Goal: Task Accomplishment & Management: Manage account settings

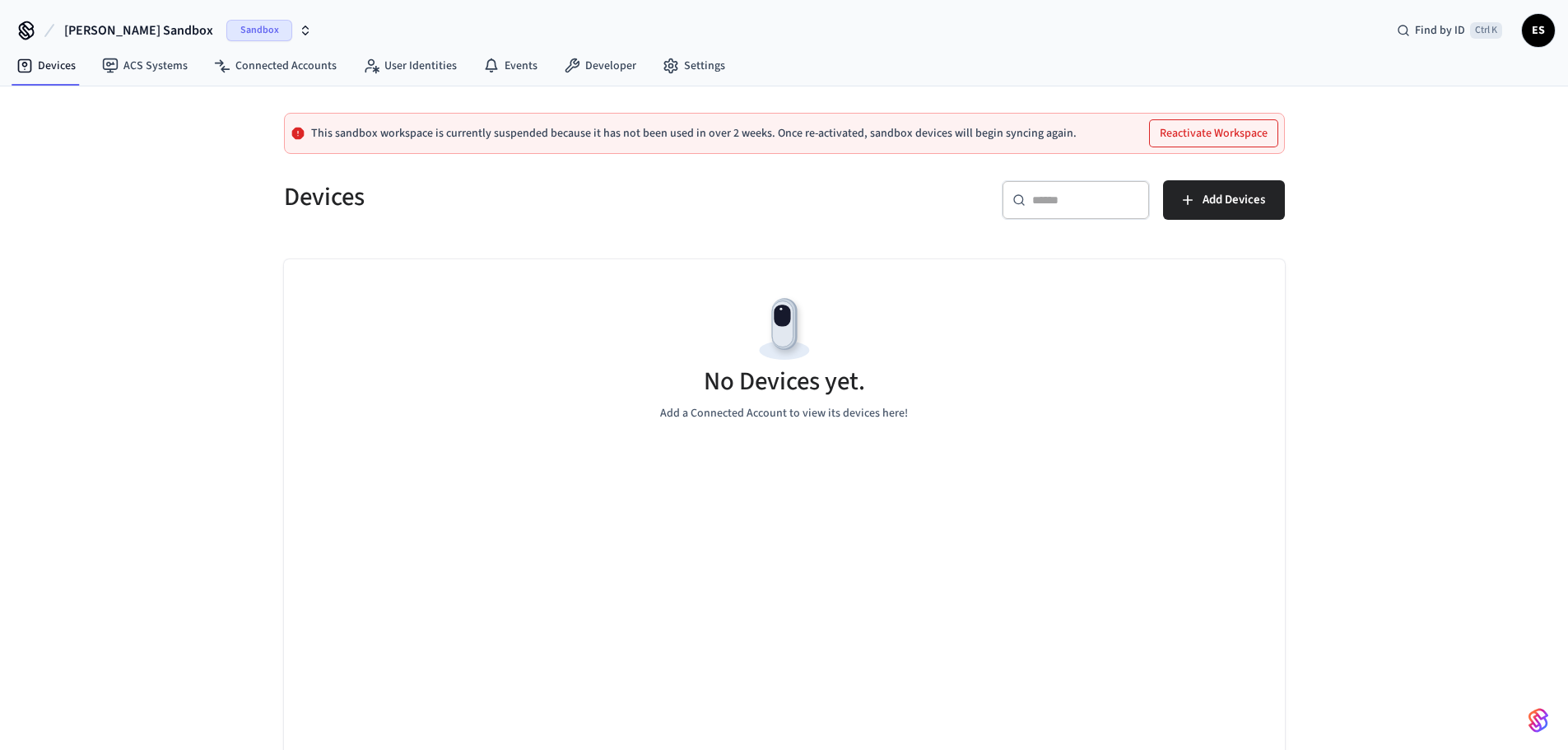
click at [151, 12] on div "Emerson's Sandbox Sandbox Find by ID Ctrl K ES" at bounding box center [784, 24] width 1568 height 48
click at [151, 27] on span "Emerson's Sandbox" at bounding box center [139, 29] width 149 height 19
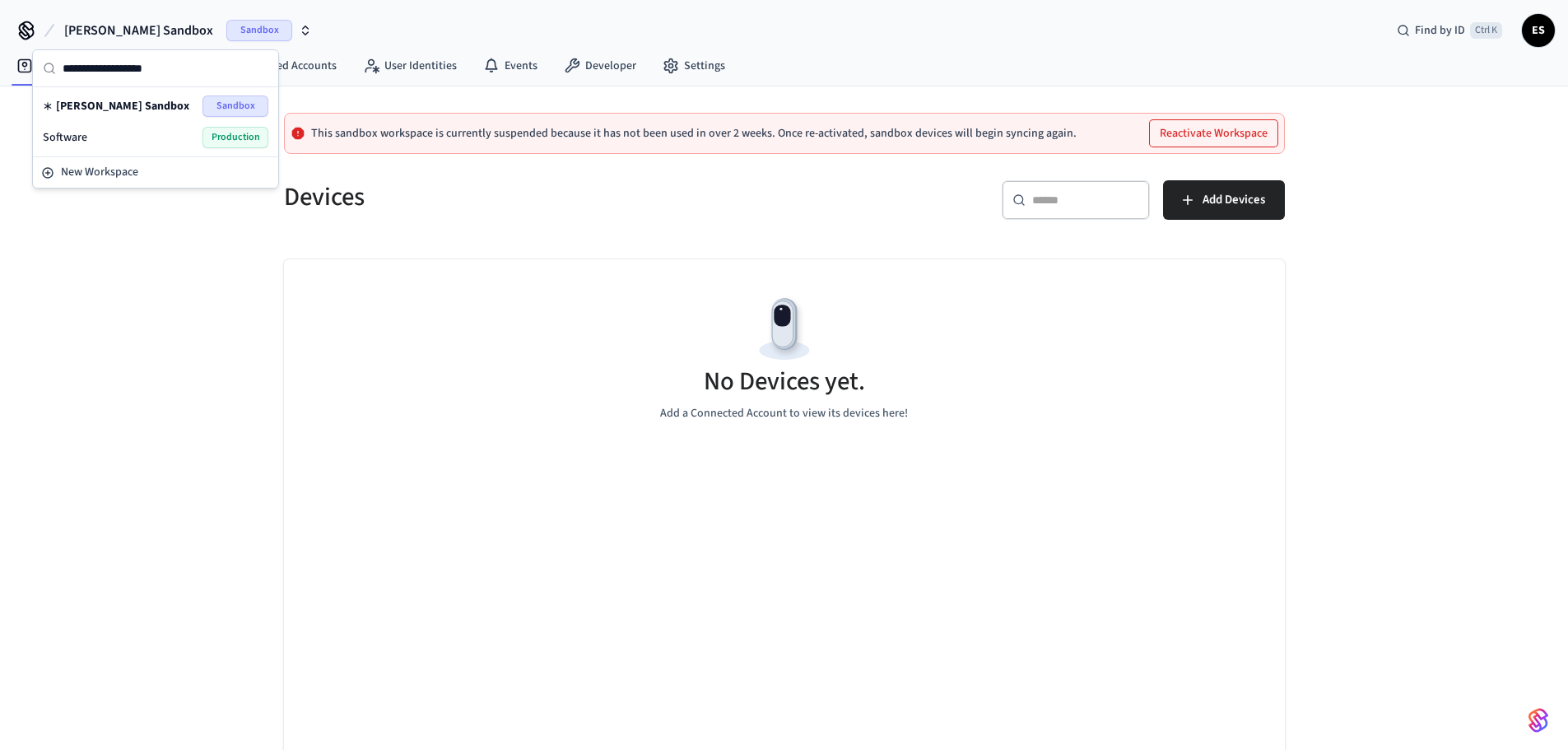
click at [159, 137] on div "Software Production" at bounding box center [155, 137] width 226 height 21
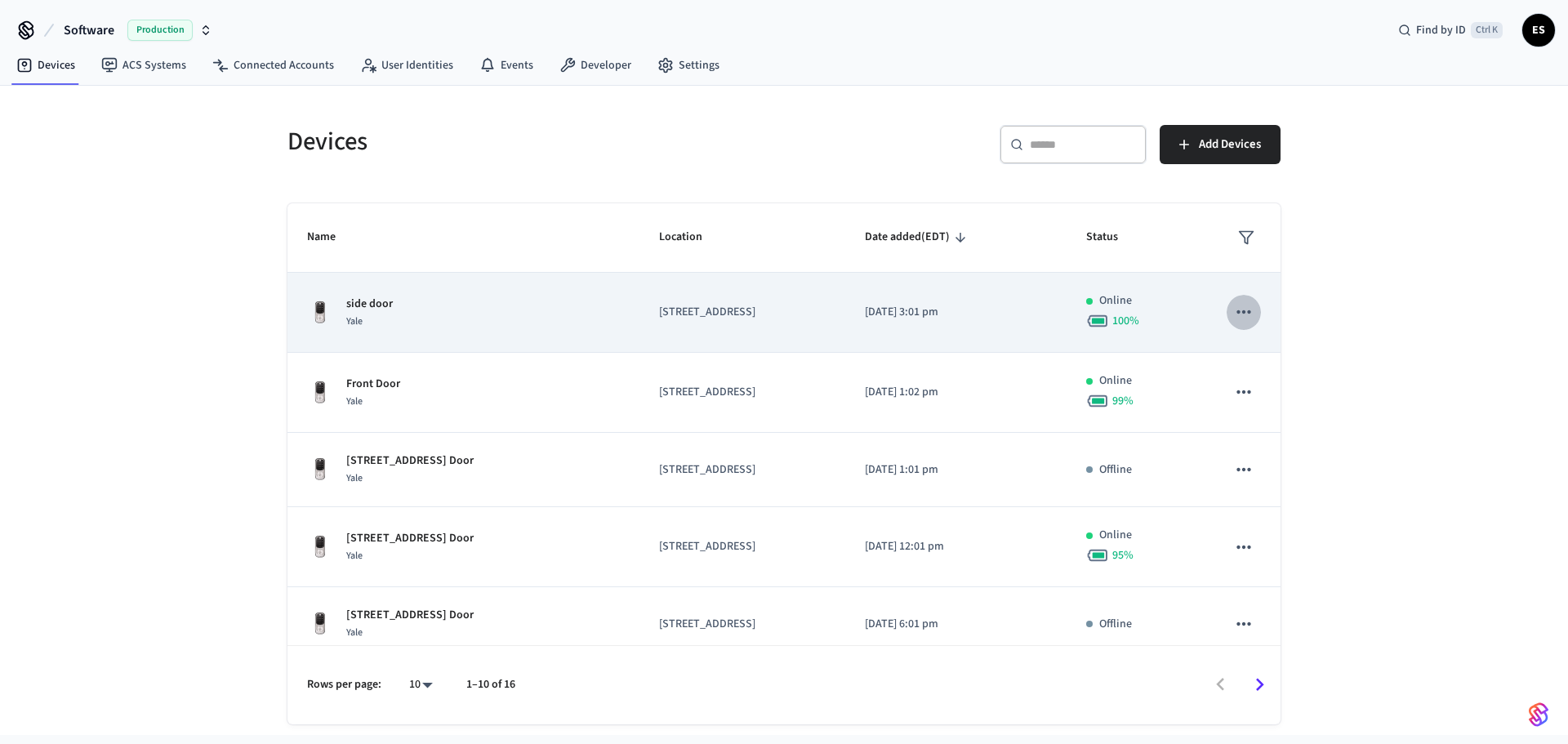
click at [777, 314] on icon "sticky table" at bounding box center [1243, 313] width 14 height 4
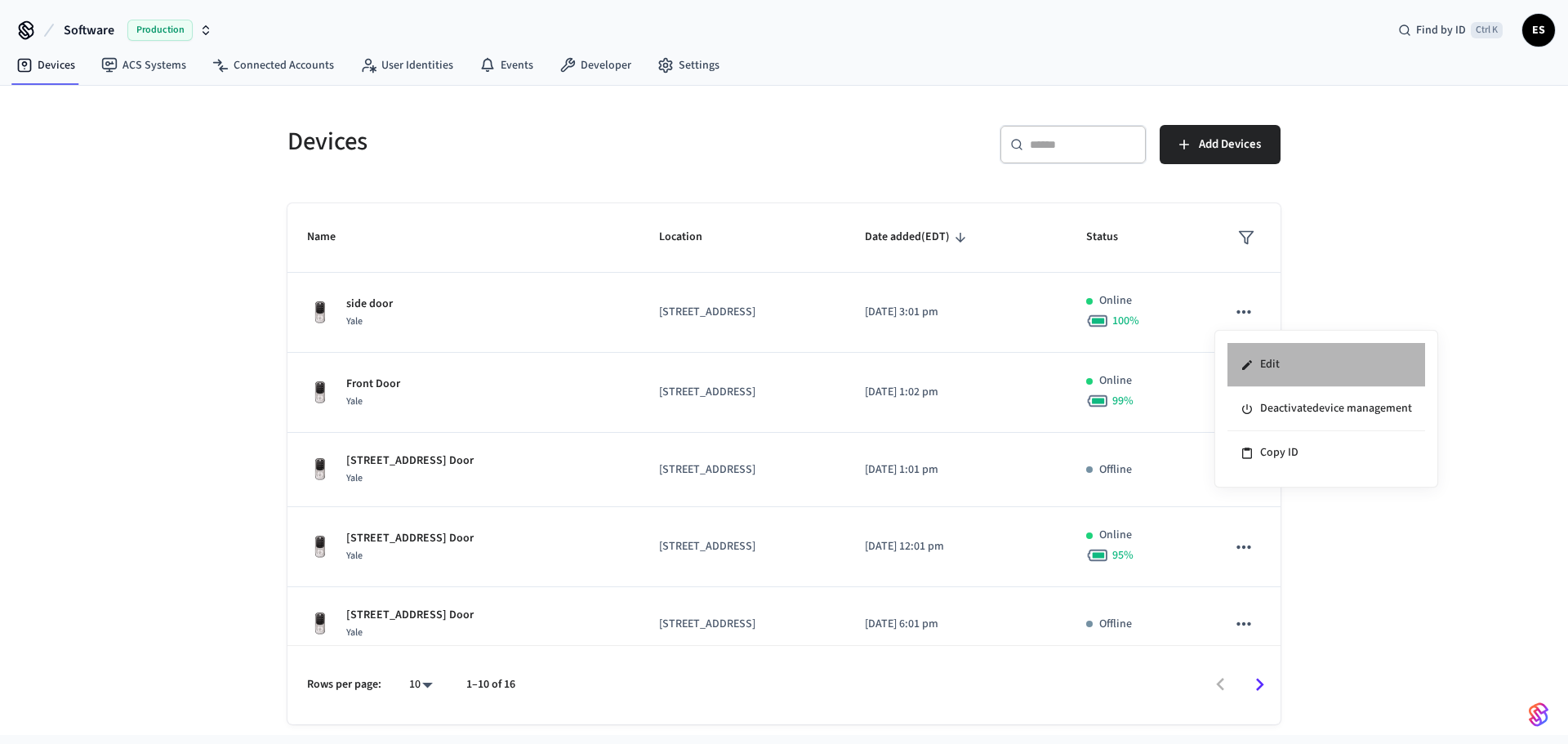
click at [777, 367] on li "Edit" at bounding box center [1326, 365] width 197 height 44
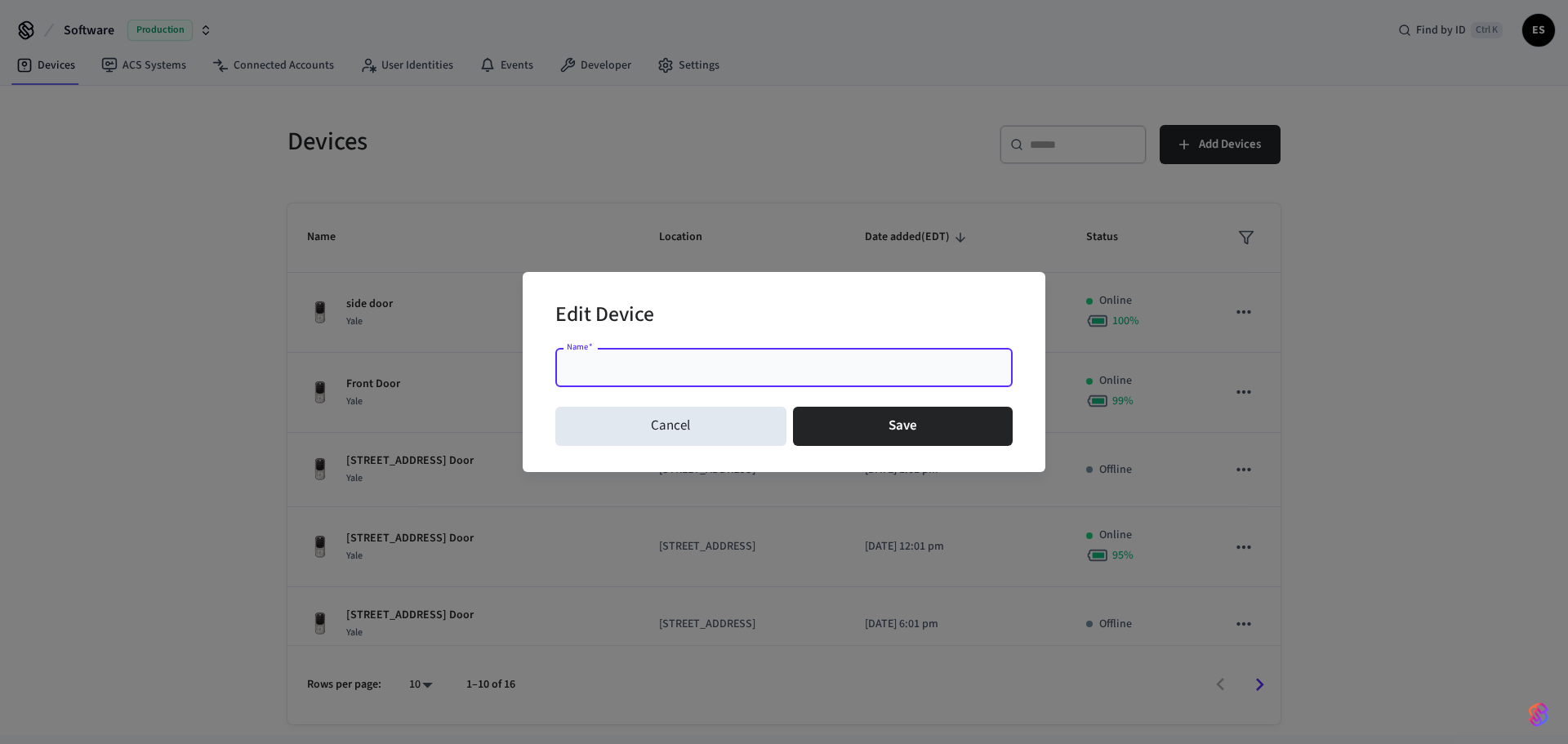
click at [606, 369] on input "Name   *" at bounding box center [783, 367] width 438 height 16
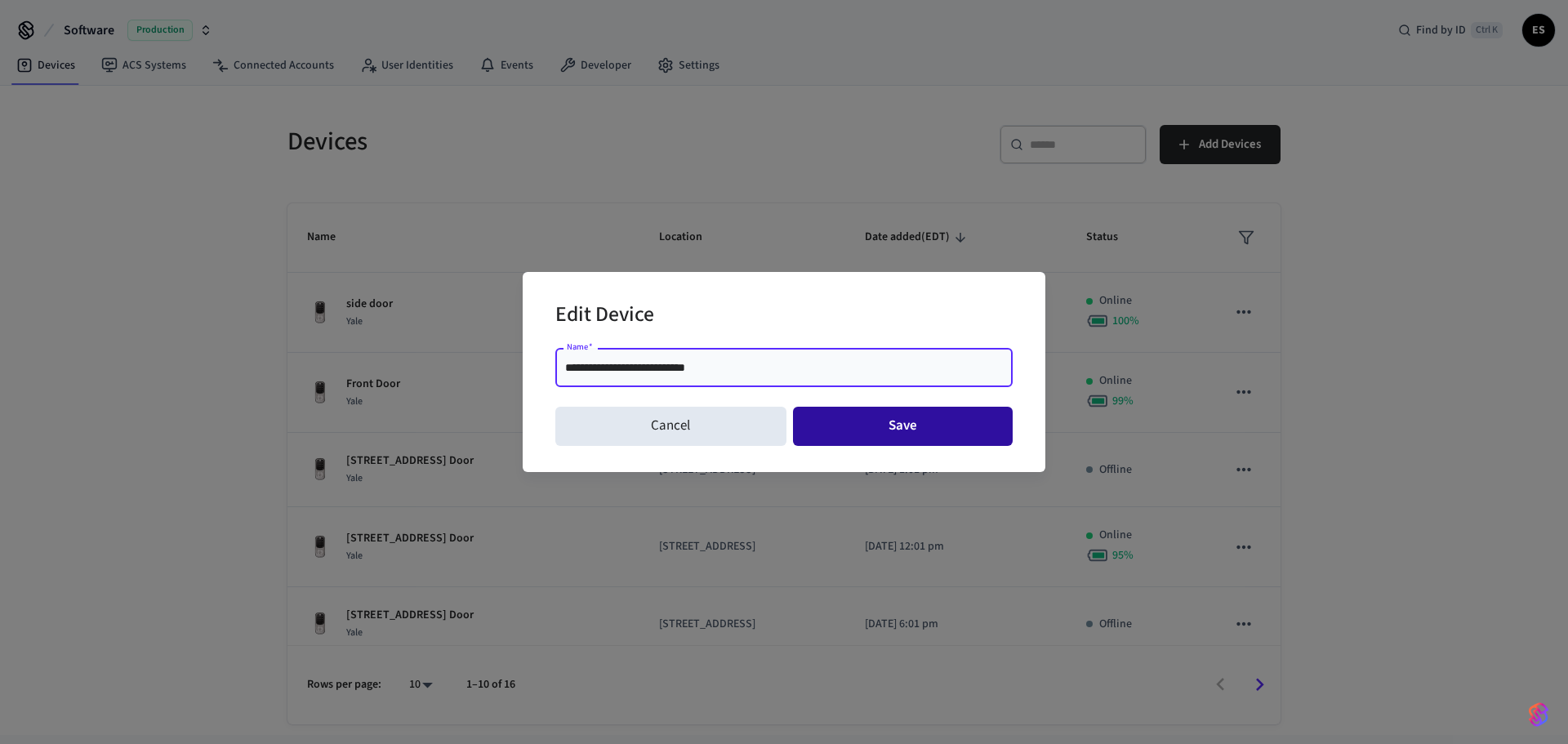
type input "**********"
click at [777, 430] on button "Save" at bounding box center [903, 426] width 220 height 39
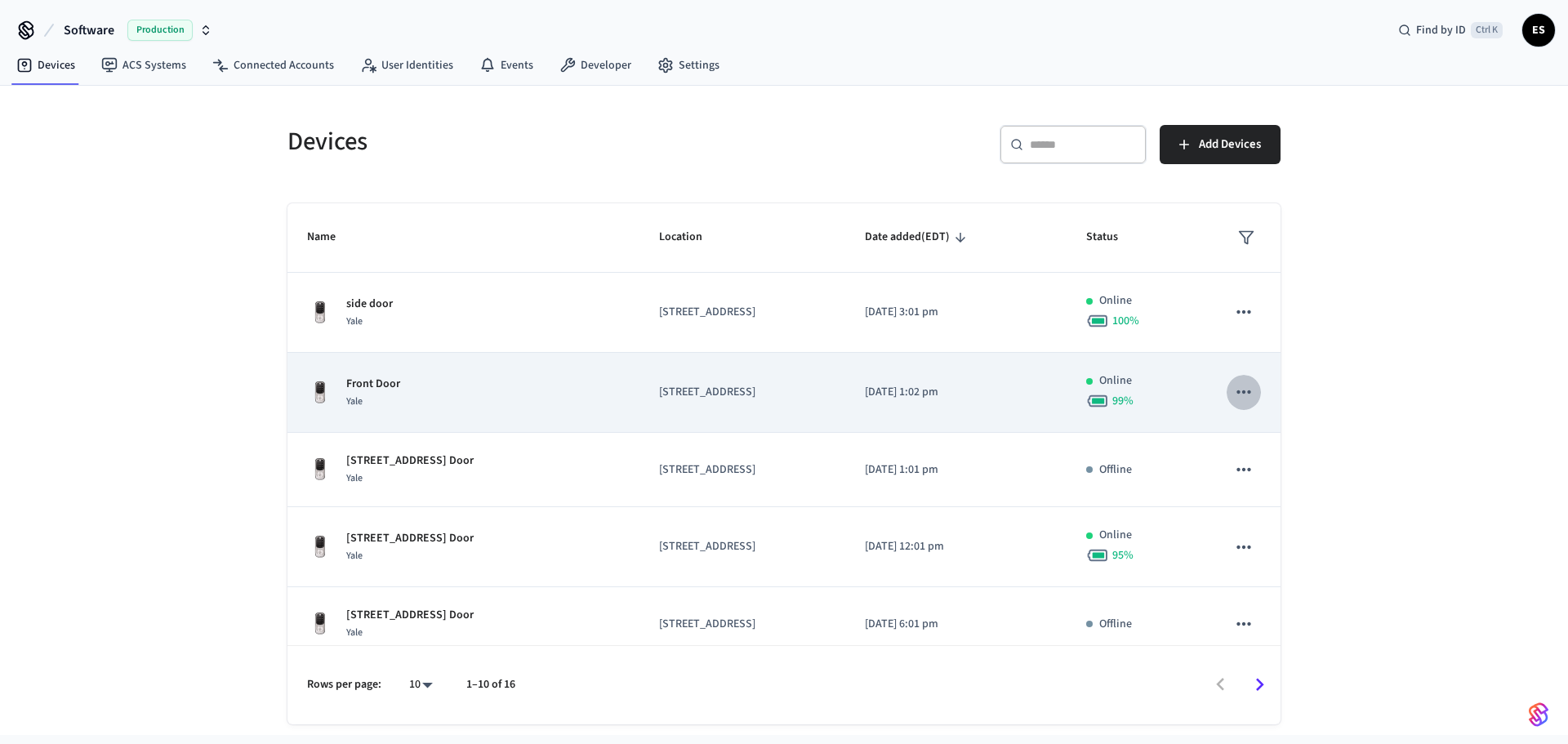
click at [777, 394] on icon "sticky table" at bounding box center [1243, 391] width 21 height 21
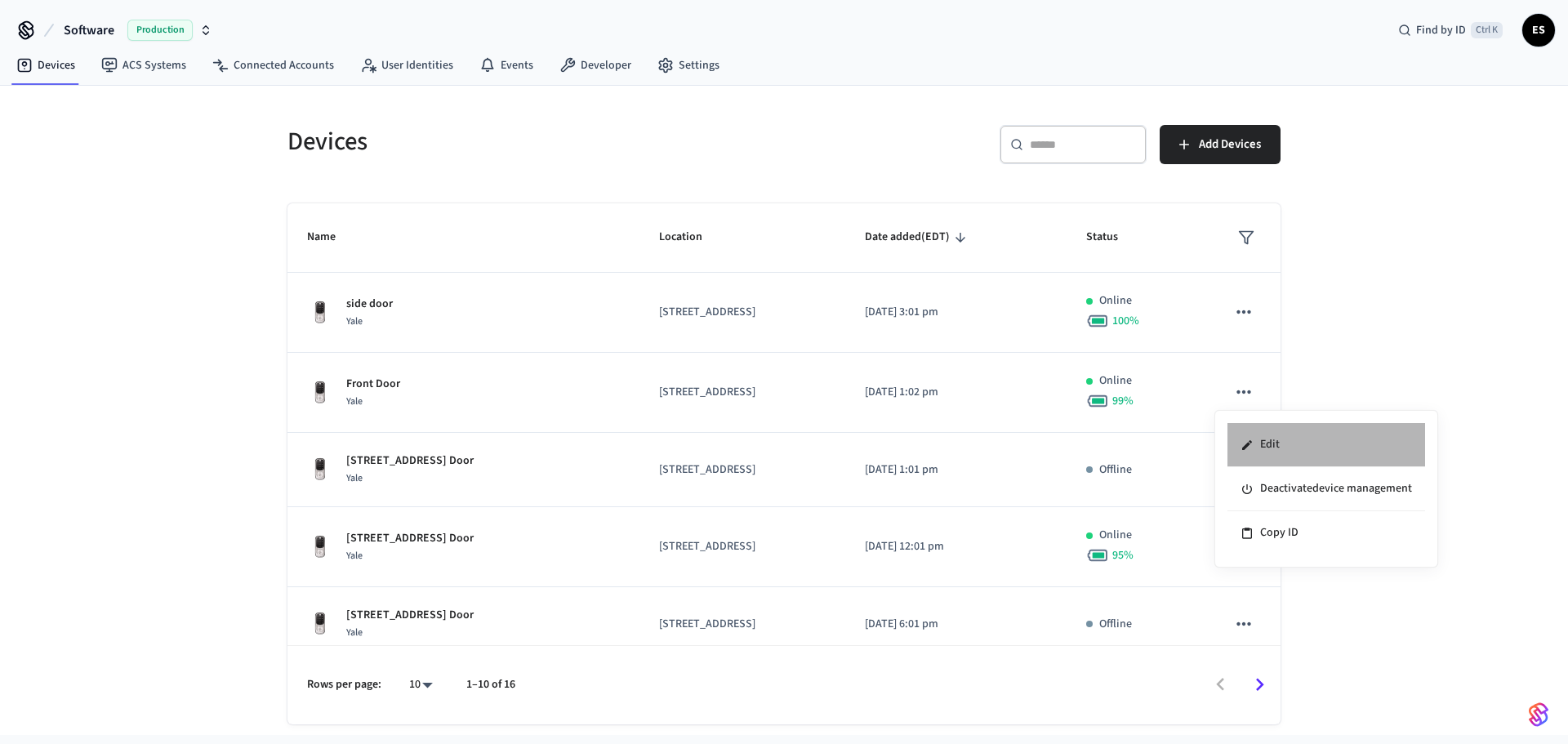
click at [777, 439] on li "Edit" at bounding box center [1326, 445] width 197 height 44
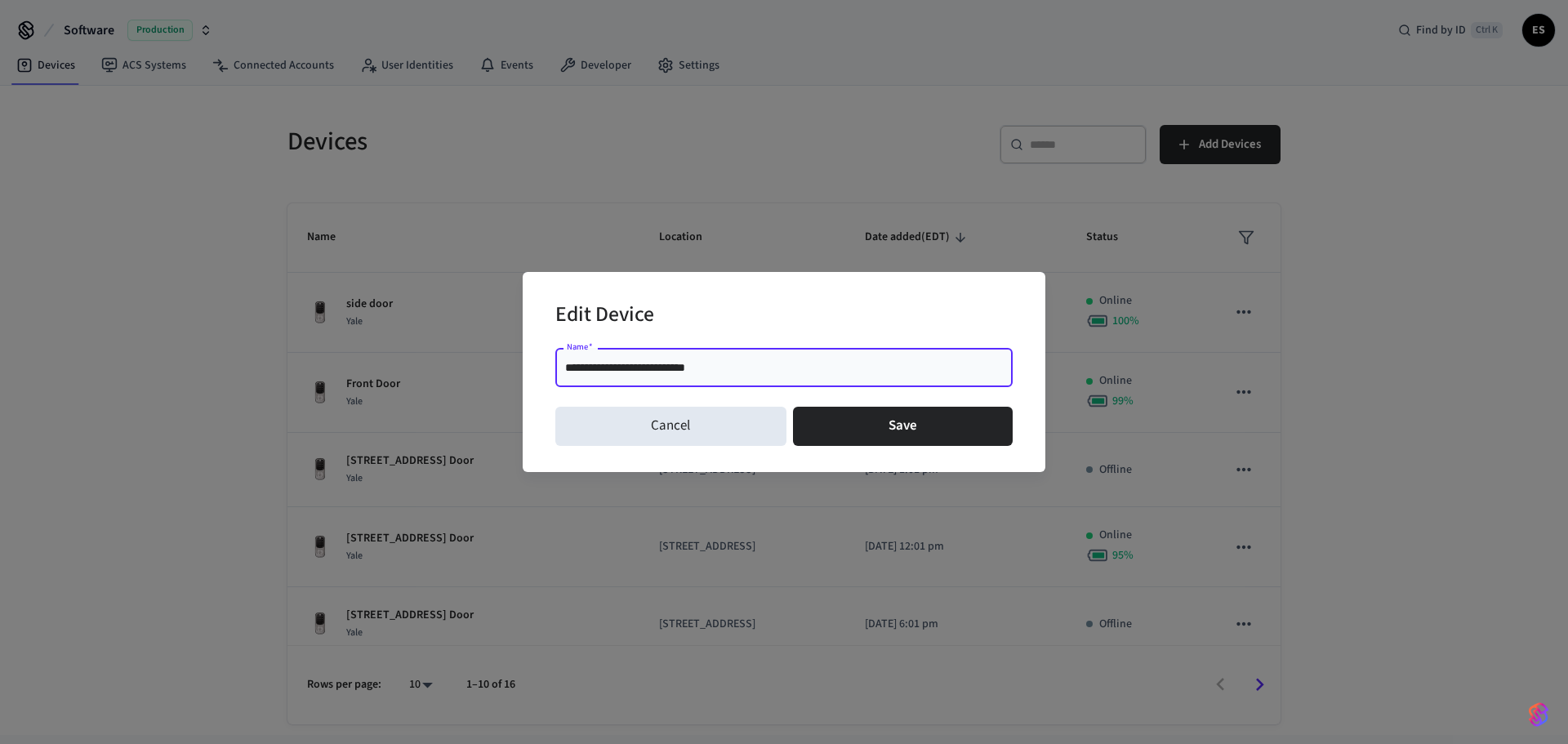
click at [664, 367] on input "**********" at bounding box center [783, 367] width 438 height 16
click at [665, 367] on input "**********" at bounding box center [783, 367] width 438 height 16
type input "**********"
click at [777, 440] on button "Save" at bounding box center [903, 426] width 220 height 39
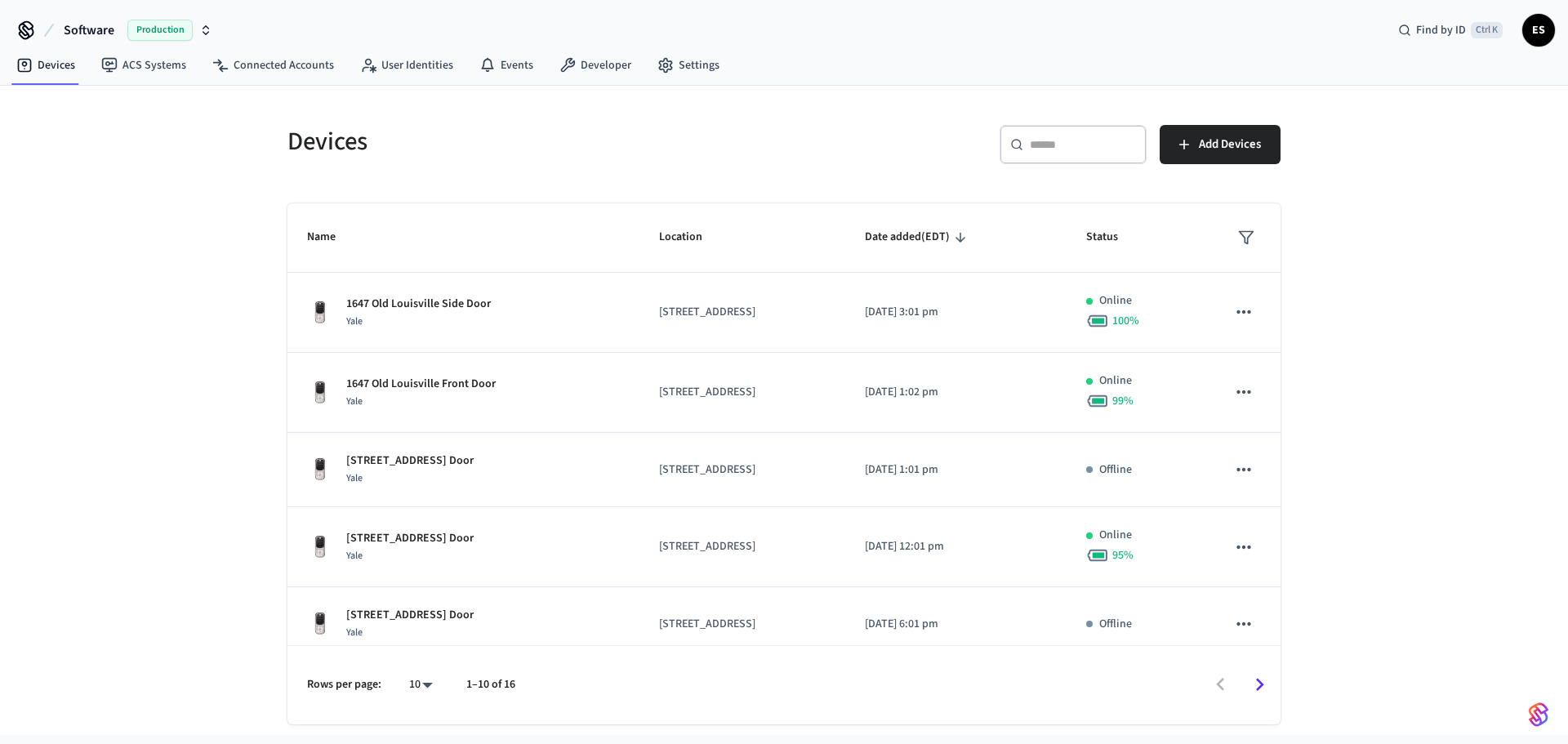
click at [186, 515] on div "Devices ​ ​ Add Devices Name Location Date added (EDT) Status 1647 Old Louisvil…" at bounding box center [784, 410] width 1568 height 649
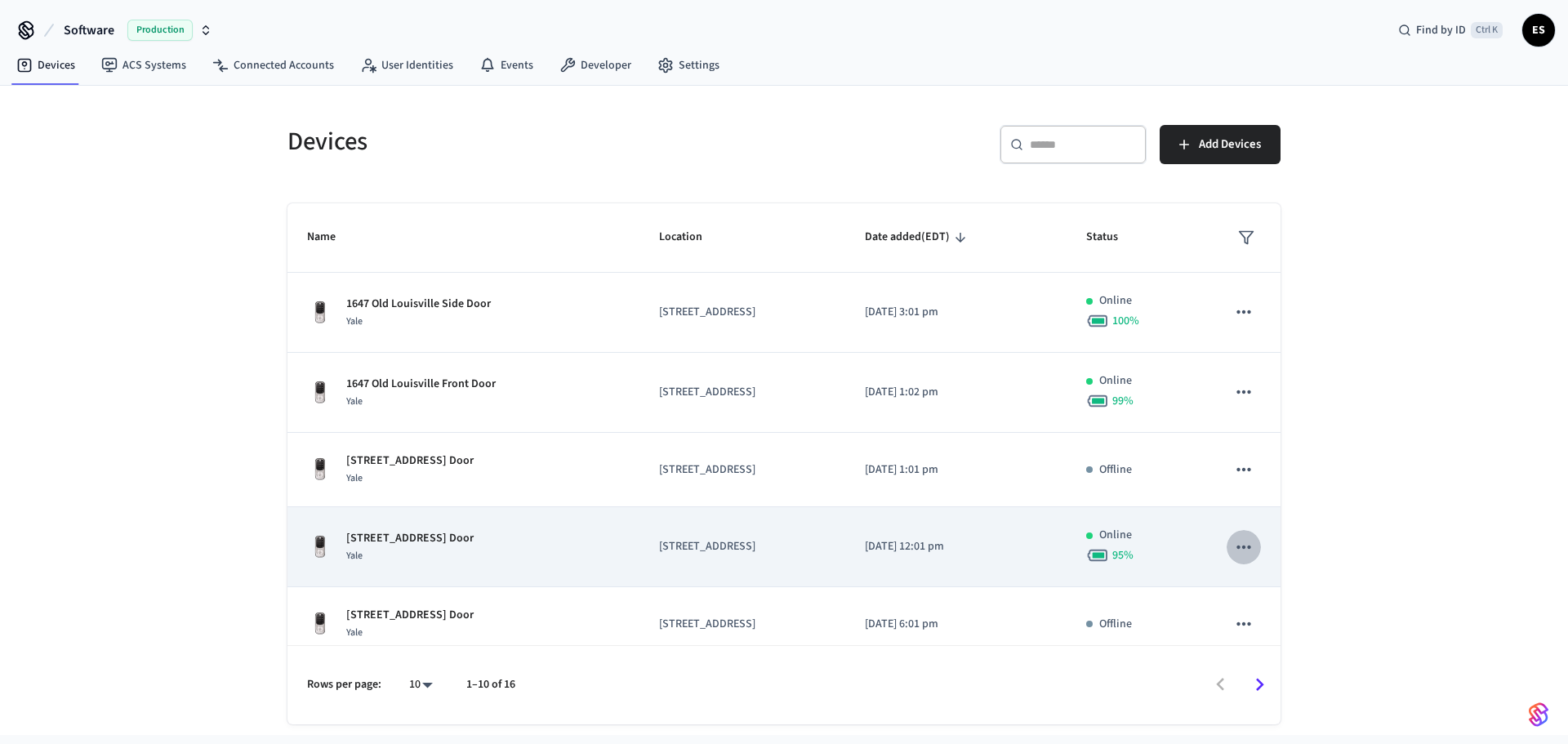
click at [777, 547] on icon "sticky table" at bounding box center [1243, 547] width 21 height 21
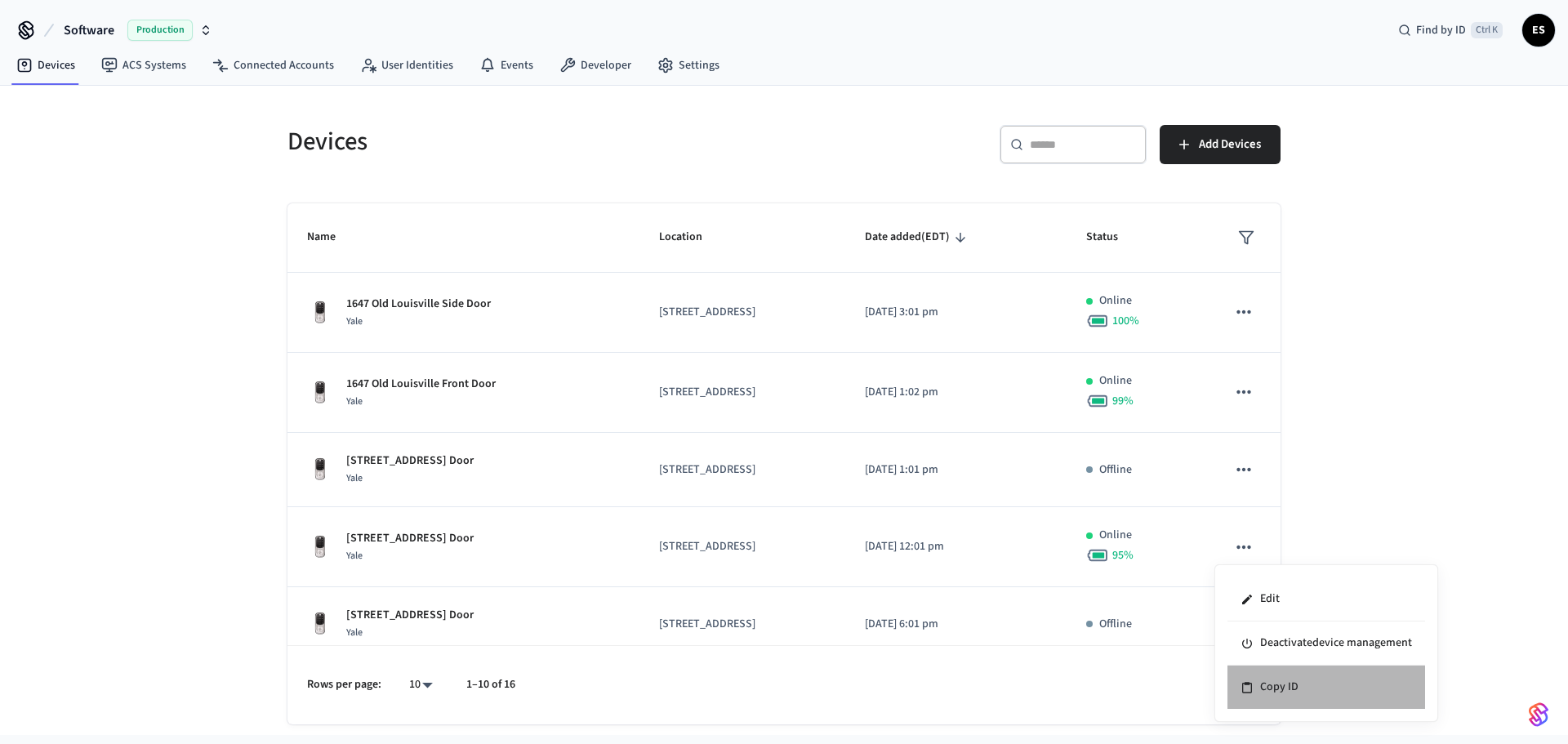
click at [777, 617] on li "Copy ID" at bounding box center [1326, 686] width 197 height 43
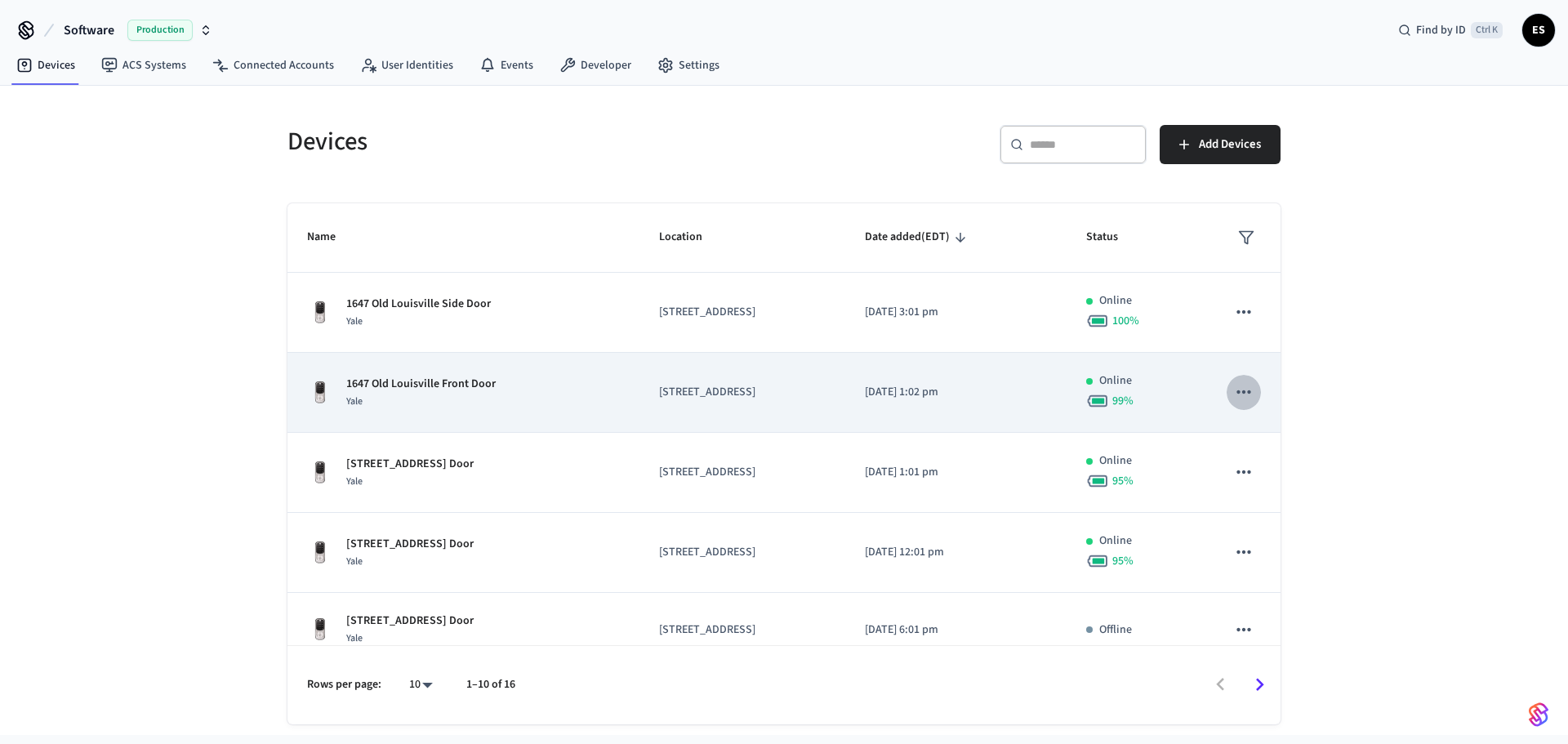
click at [777, 388] on icon "sticky table" at bounding box center [1243, 391] width 21 height 21
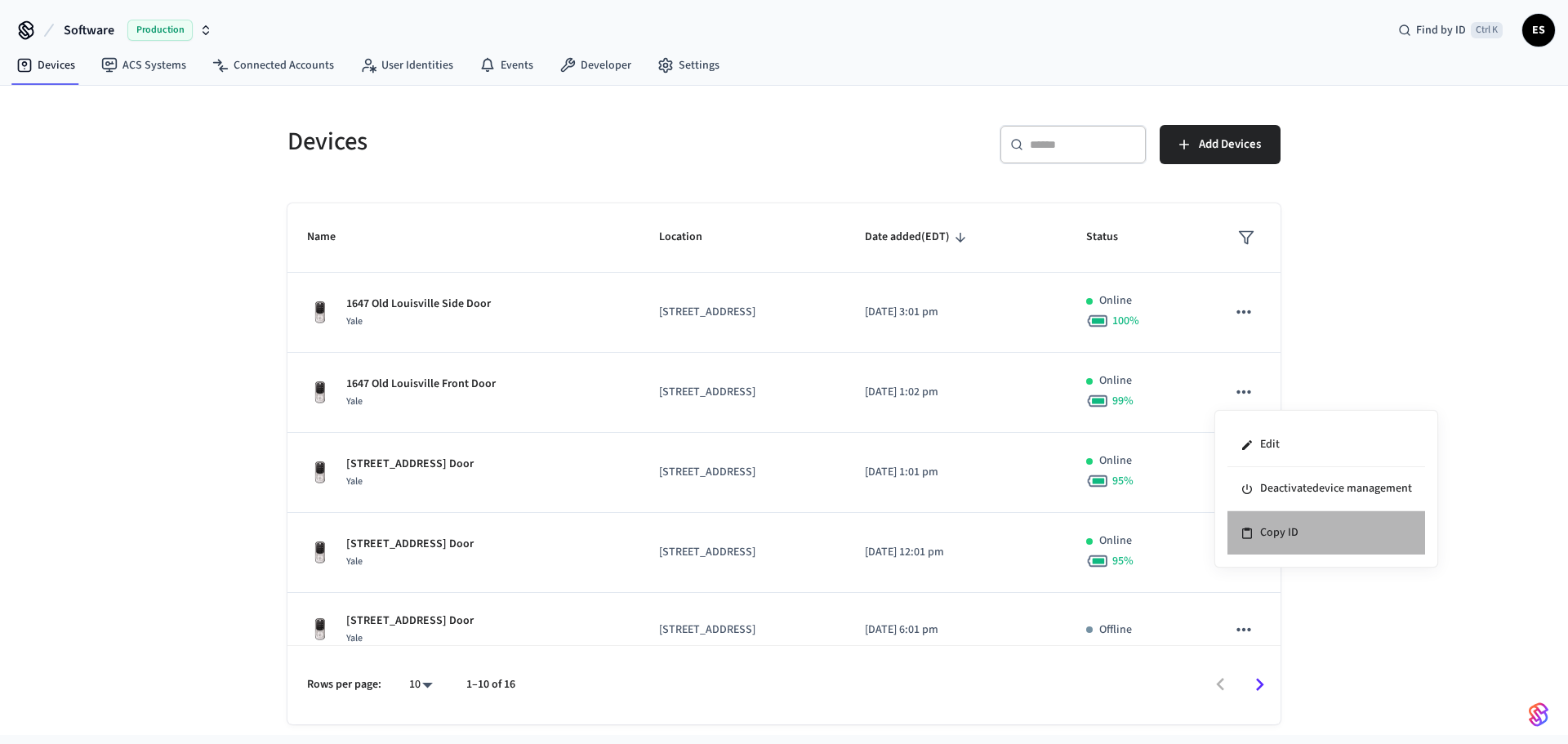
click at [777, 538] on li "Copy ID" at bounding box center [1326, 532] width 197 height 43
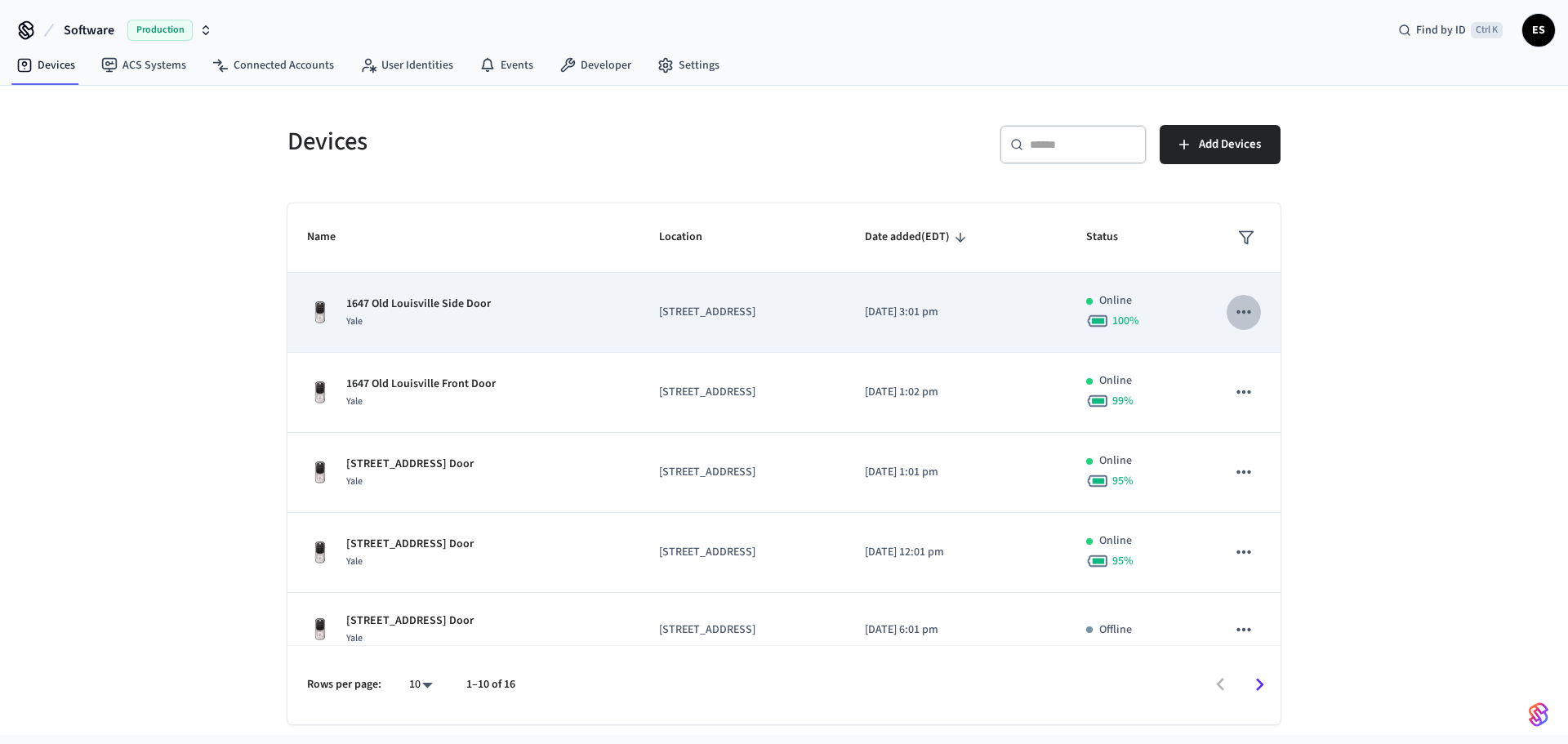
click at [777, 317] on icon "sticky table" at bounding box center [1243, 312] width 21 height 21
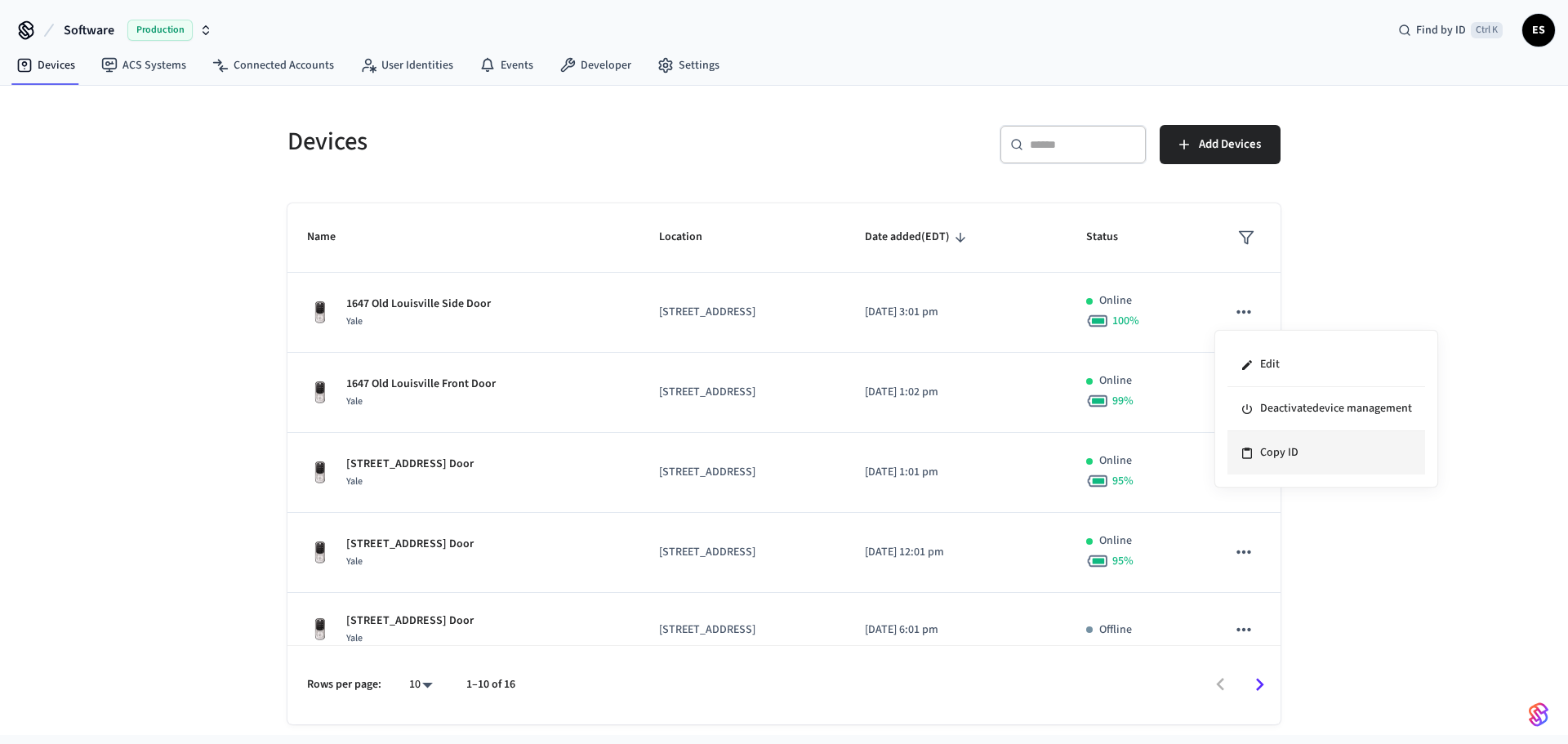
click at [777, 460] on li "Copy ID" at bounding box center [1326, 452] width 197 height 43
click at [111, 474] on div "Devices ​ ​ Add Devices Name Location Date added (EDT) Status 1647 Old Louisvil…" at bounding box center [784, 410] width 1568 height 649
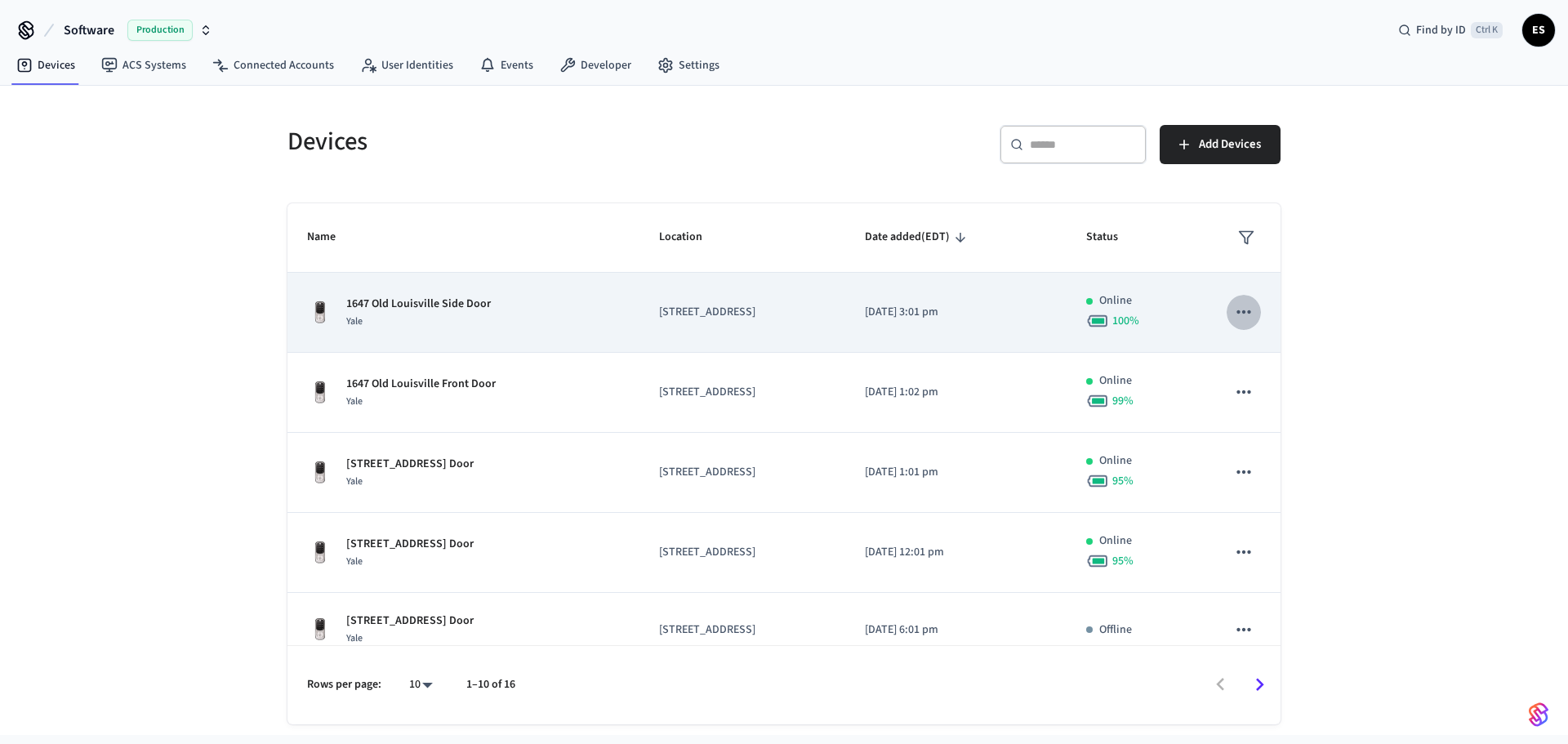
click at [1235, 306] on icon "sticky table" at bounding box center [1243, 312] width 21 height 21
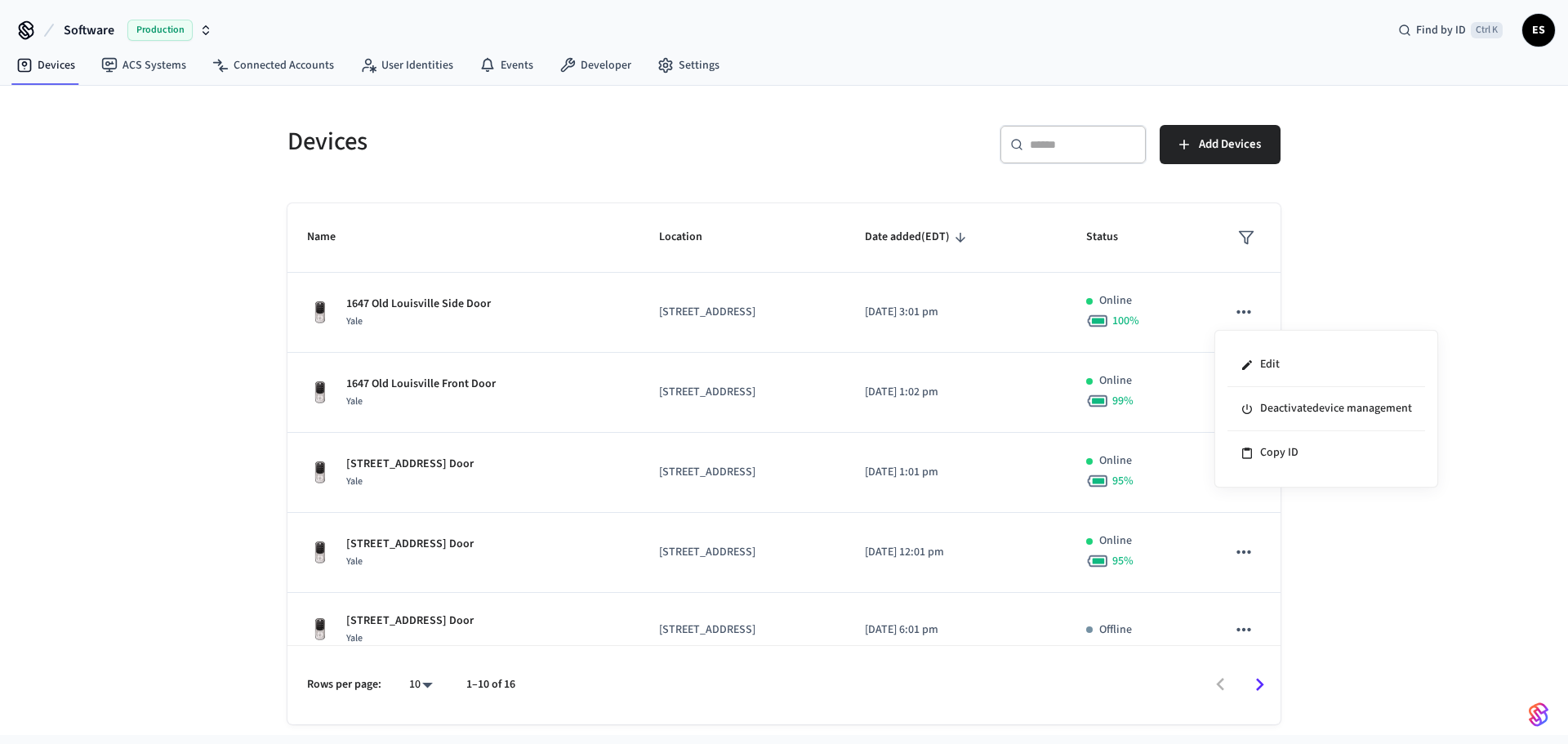
click at [535, 312] on div at bounding box center [784, 372] width 1568 height 744
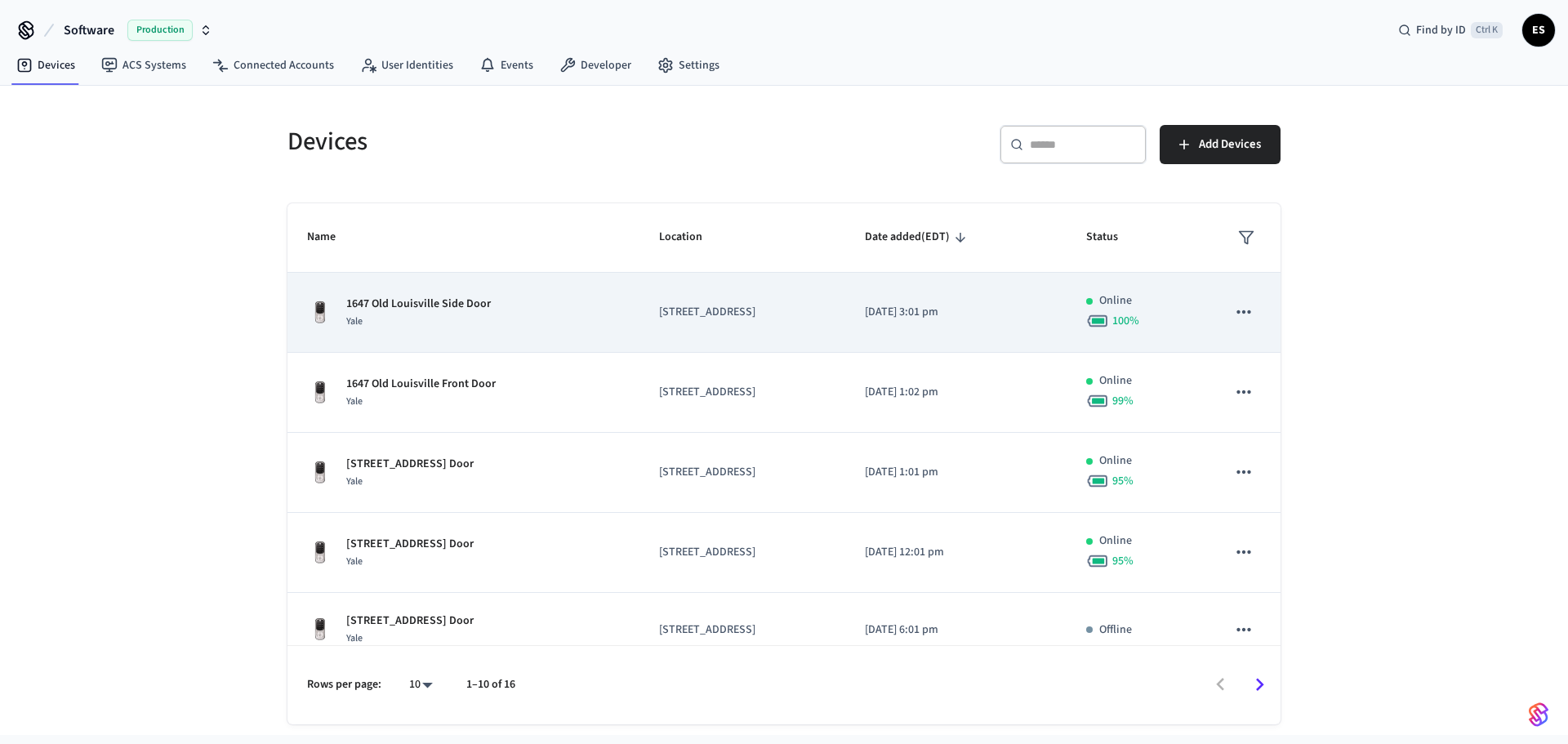
drag, startPoint x: 434, startPoint y: 324, endPoint x: 410, endPoint y: 315, distance: 25.6
click at [424, 321] on div "Yale" at bounding box center [418, 321] width 144 height 17
click at [410, 315] on div "Yale" at bounding box center [418, 321] width 144 height 17
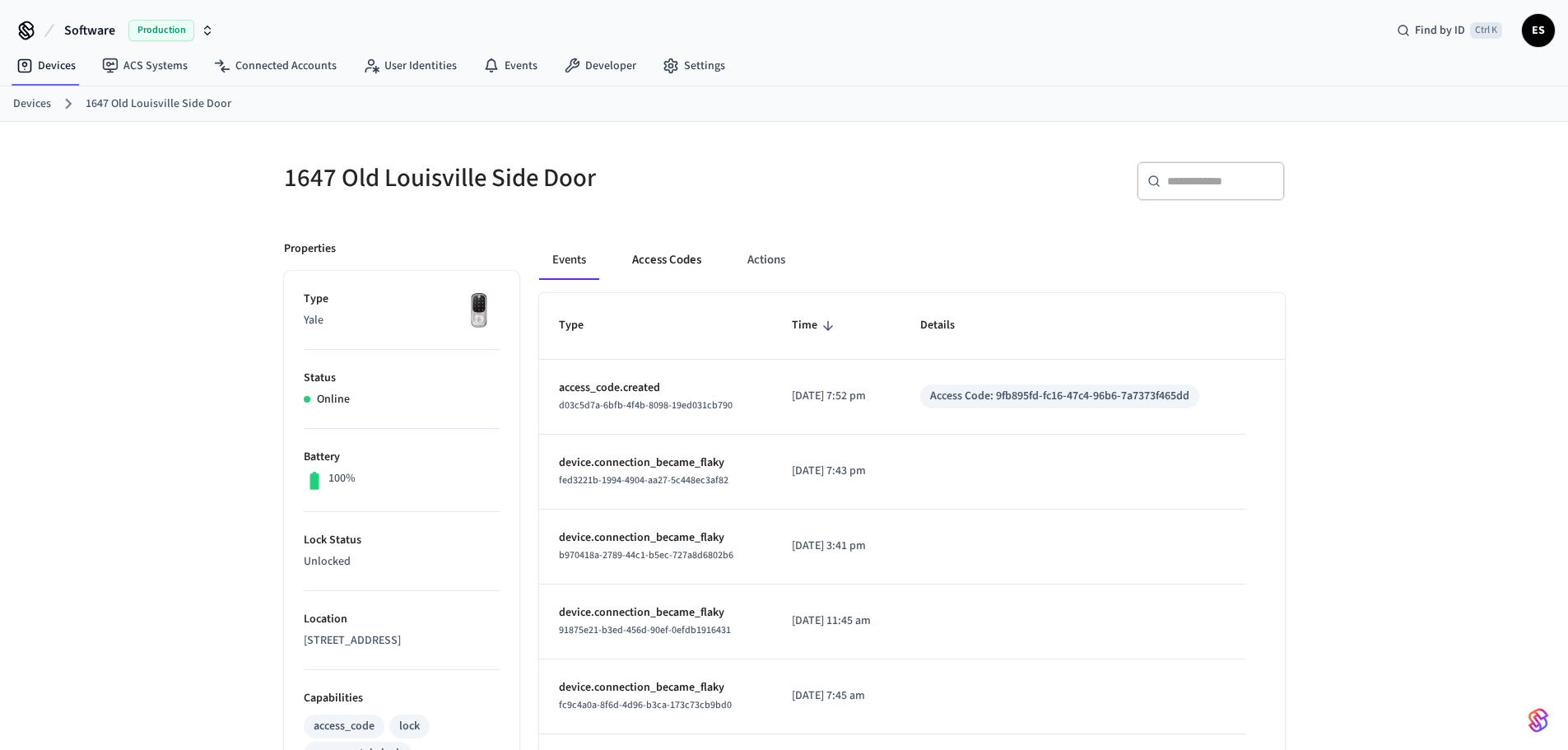
click at [673, 267] on button "Access Codes" at bounding box center [667, 260] width 96 height 40
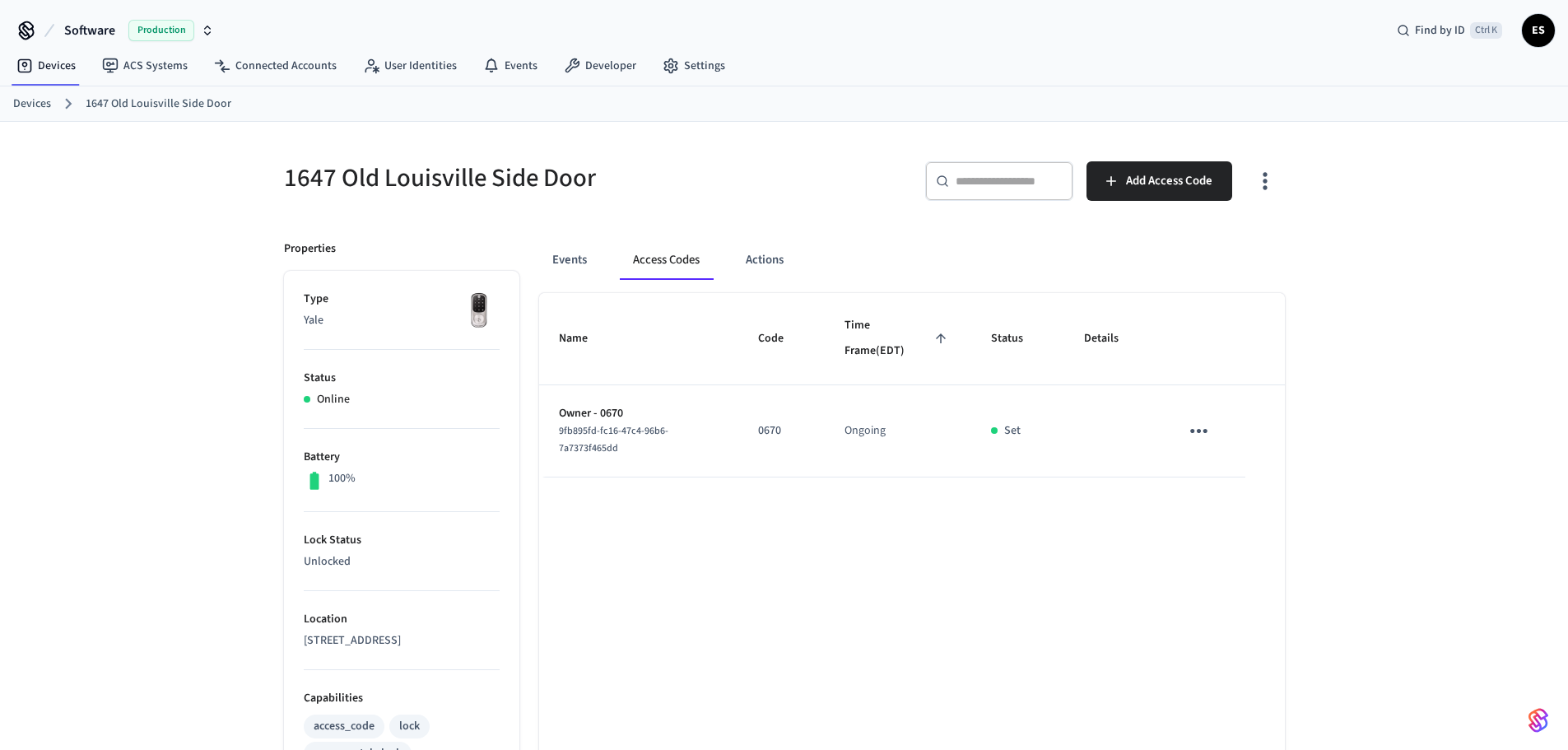
click at [53, 104] on ol "Devices 1647 Old Louisville Side Door" at bounding box center [790, 103] width 1555 height 21
click at [38, 98] on link "Devices" at bounding box center [31, 104] width 38 height 18
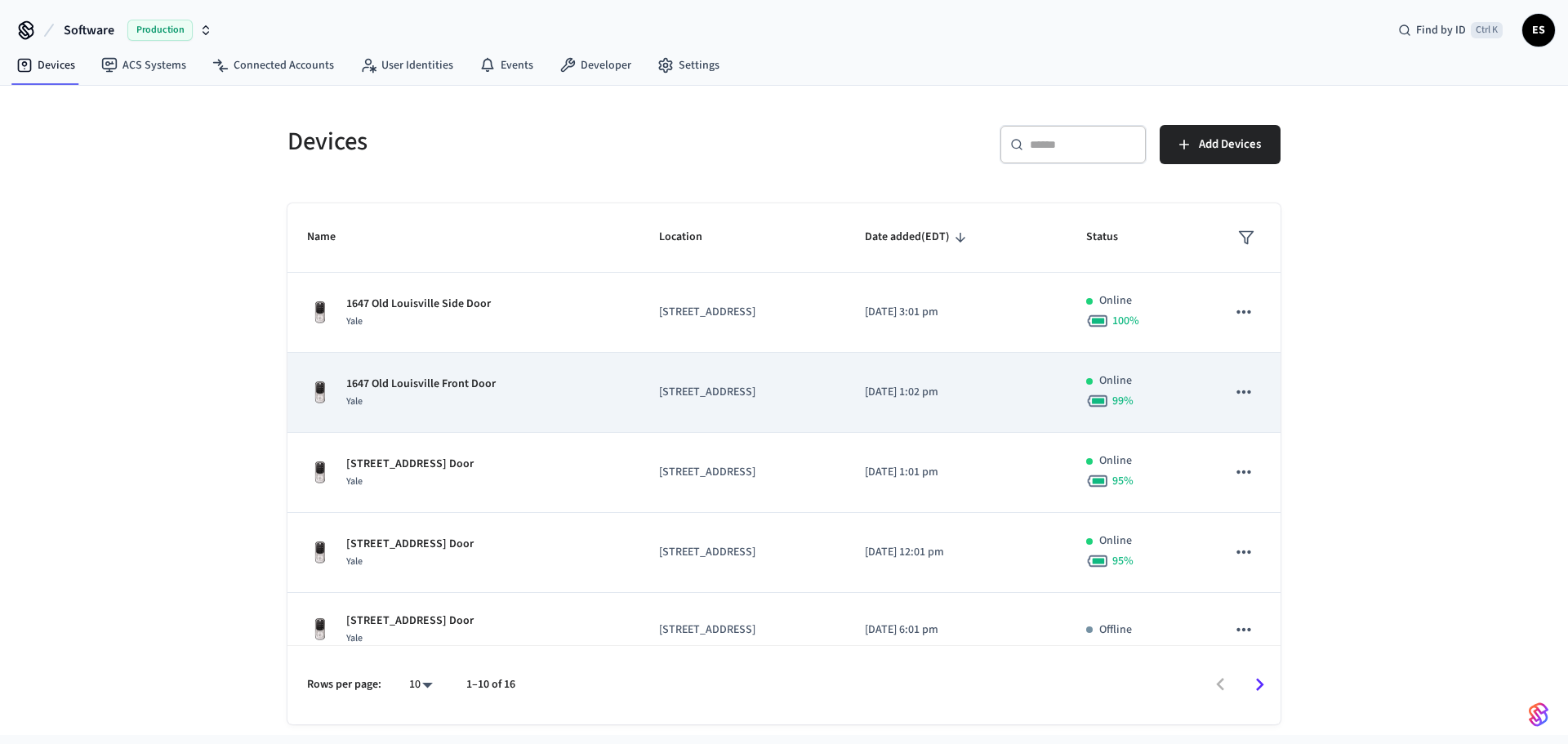
click at [503, 401] on div "1647 Old Louisville Front Door Yale" at bounding box center [463, 393] width 313 height 35
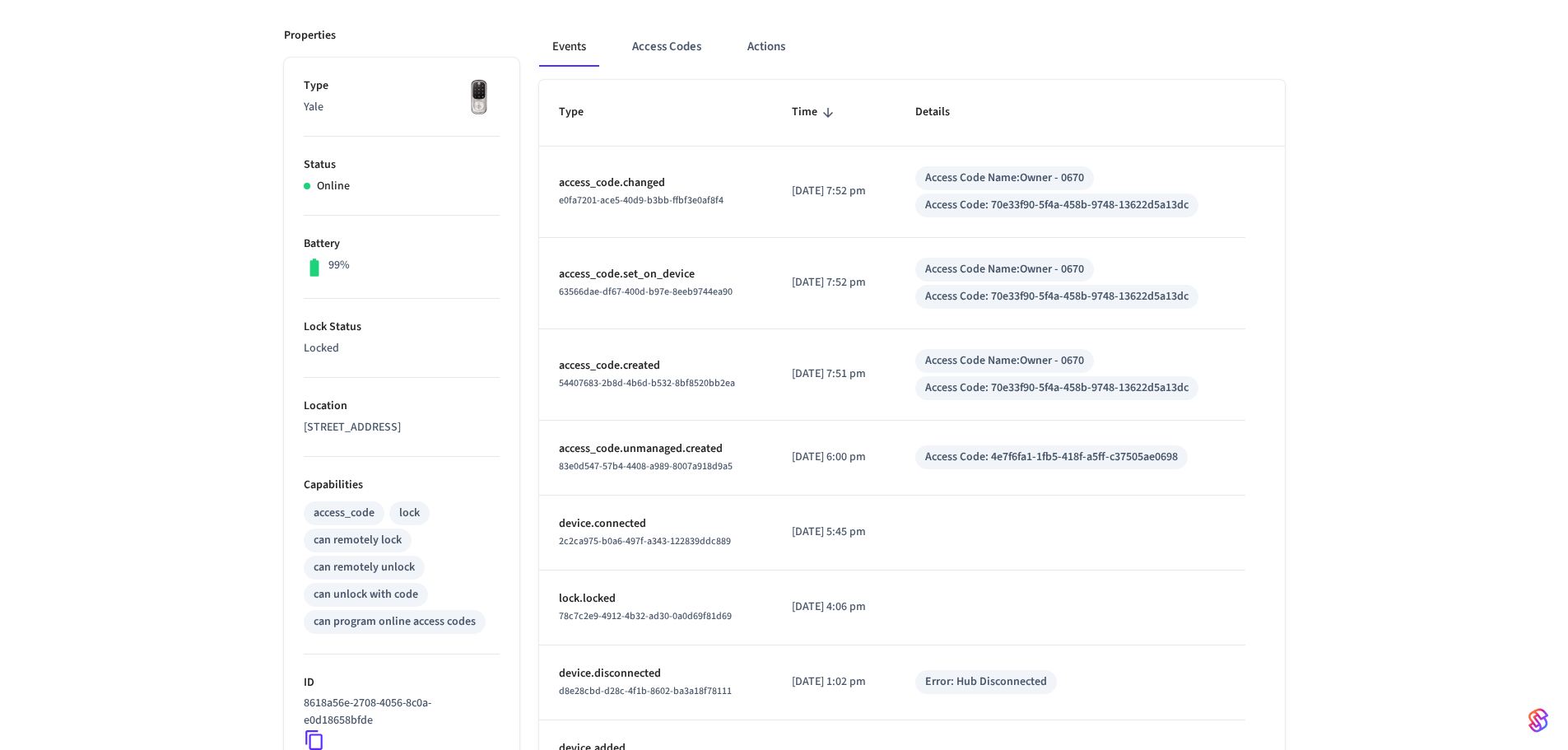
scroll to position [195, 0]
